Goal: Task Accomplishment & Management: Complete application form

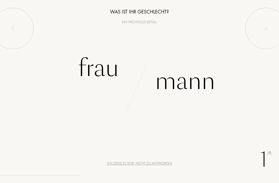
click at [110, 65] on div "Frau" at bounding box center [98, 68] width 41 height 35
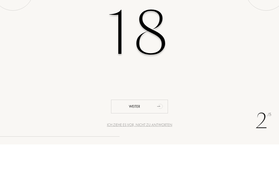
type input "18"
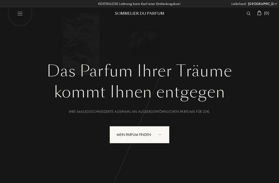
select select "DE"
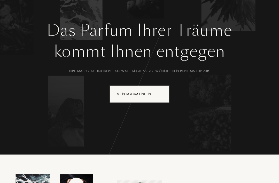
click at [148, 102] on div "Mein Parfum finden" at bounding box center [140, 93] width 60 height 17
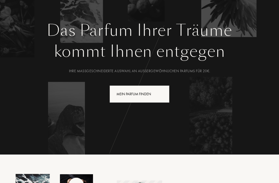
click at [137, 98] on div "Mein Parfum finden" at bounding box center [140, 93] width 60 height 17
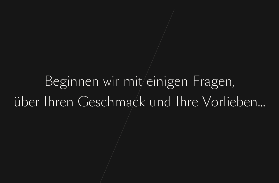
click at [129, 123] on div "B e g i n n e n w i r m i t e i n i g e n F [PERSON_NAME] , ü b e r I [PERSON_N…" at bounding box center [139, 91] width 279 height 183
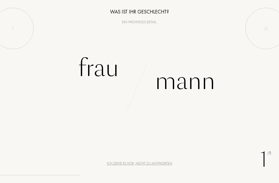
click at [195, 85] on div "Mann" at bounding box center [185, 81] width 60 height 35
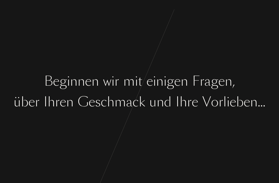
click at [45, 71] on div "B e g i n n e n w i r m i t e i n i g e n F r a g e n , ü b e r I h r e n G e s…" at bounding box center [139, 91] width 279 height 183
click at [45, 66] on div "B e g i n n e n w i r m i t e i n i g e n F r a g e n , ü b e r I h r e n G e s…" at bounding box center [139, 91] width 279 height 183
click at [44, 66] on div "B e g i n n e n w i r m i t e i n i g e n F r a g e n , ü b e r I h r e n G e s…" at bounding box center [139, 91] width 279 height 183
click at [46, 66] on div "B e g i n n e n w i r m i t e i n i g e n F r a g e n , ü b e r I h r e n G e s…" at bounding box center [139, 91] width 279 height 183
click at [46, 70] on div "B e g i n n e n w i r m i t e i n i g e n F r a g e n , ü b e r I h r e n G e s…" at bounding box center [139, 91] width 279 height 183
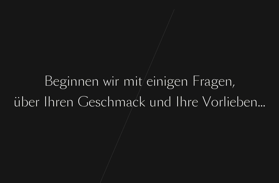
click at [45, 73] on div "B" at bounding box center [48, 80] width 9 height 19
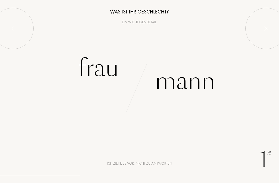
click at [78, 78] on div "Frau" at bounding box center [70, 68] width 140 height 35
click at [76, 73] on div "Frau" at bounding box center [70, 68] width 140 height 35
click at [92, 66] on div "Frau" at bounding box center [98, 68] width 41 height 35
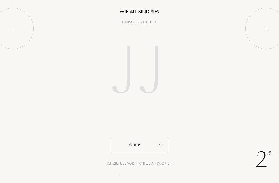
click at [153, 165] on div "Ich ziehe es vor, nicht zu antworten" at bounding box center [139, 163] width 65 height 5
